Goal: Information Seeking & Learning: Understand process/instructions

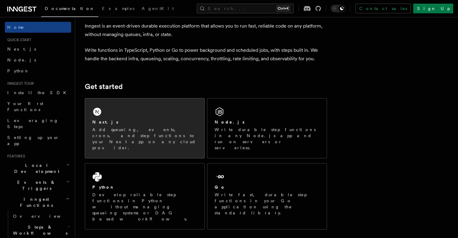
scroll to position [30, 0]
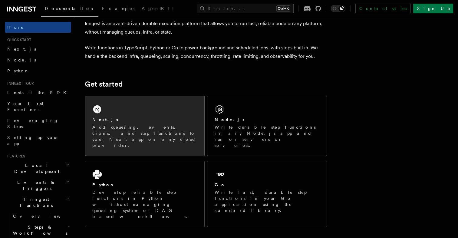
click at [139, 123] on div "Next.js Add queueing, events, crons, and step functions to your Next app on any…" at bounding box center [144, 132] width 105 height 32
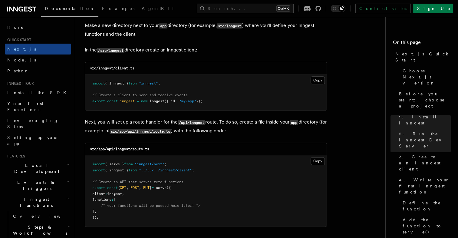
scroll to position [726, 0]
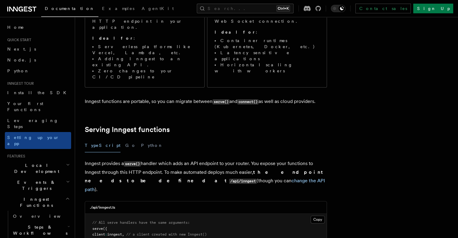
scroll to position [151, 0]
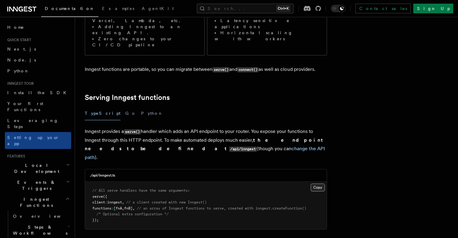
click at [312, 183] on button "Copy Copied" at bounding box center [317, 187] width 14 height 8
